Goal: Find specific page/section: Find specific page/section

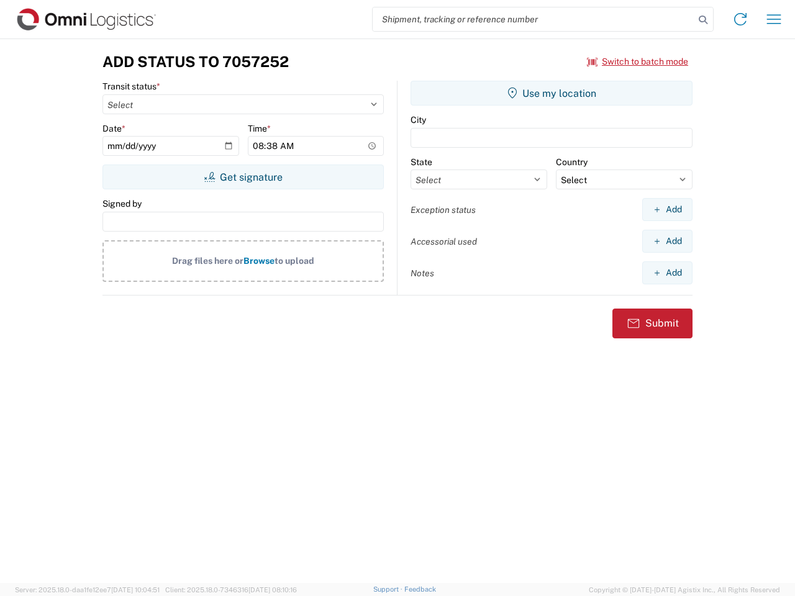
click at [533, 19] on input "search" at bounding box center [534, 19] width 322 height 24
click at [703, 20] on icon at bounding box center [702, 19] width 17 height 17
click at [740, 19] on icon at bounding box center [740, 19] width 20 height 20
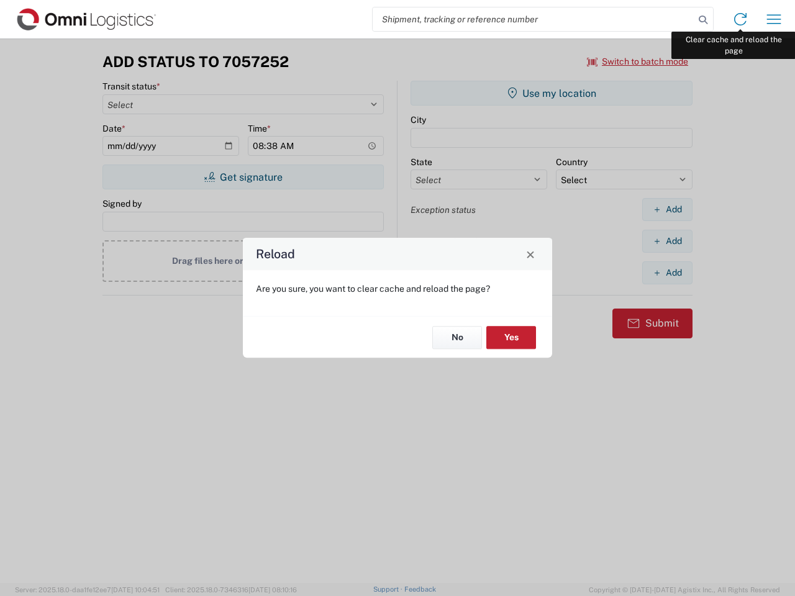
click at [774, 19] on div "Reload Are you sure, you want to clear cache and reload the page? No Yes" at bounding box center [397, 298] width 795 height 596
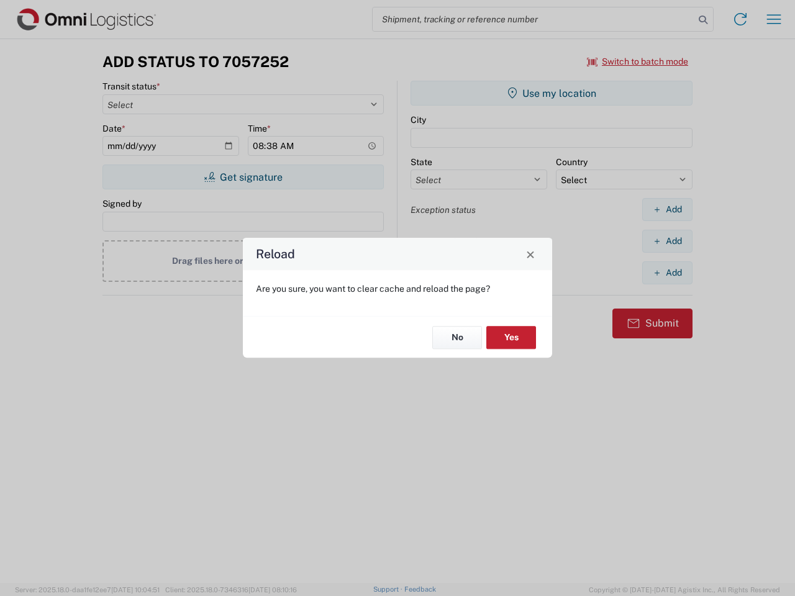
click at [638, 61] on div "Reload Are you sure, you want to clear cache and reload the page? No Yes" at bounding box center [397, 298] width 795 height 596
click at [243, 177] on div "Reload Are you sure, you want to clear cache and reload the page? No Yes" at bounding box center [397, 298] width 795 height 596
click at [551, 93] on div "Reload Are you sure, you want to clear cache and reload the page? No Yes" at bounding box center [397, 298] width 795 height 596
click at [667, 209] on div "Reload Are you sure, you want to clear cache and reload the page? No Yes" at bounding box center [397, 298] width 795 height 596
click at [667, 241] on div "Reload Are you sure, you want to clear cache and reload the page? No Yes" at bounding box center [397, 298] width 795 height 596
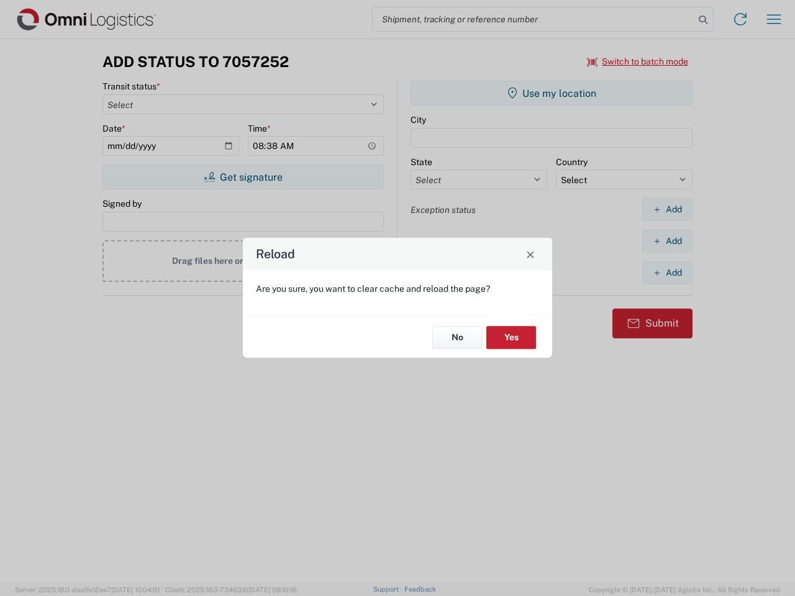
click at [667, 273] on div "Reload Are you sure, you want to clear cache and reload the page? No Yes" at bounding box center [397, 298] width 795 height 596
